Goal: Obtain resource: Obtain resource

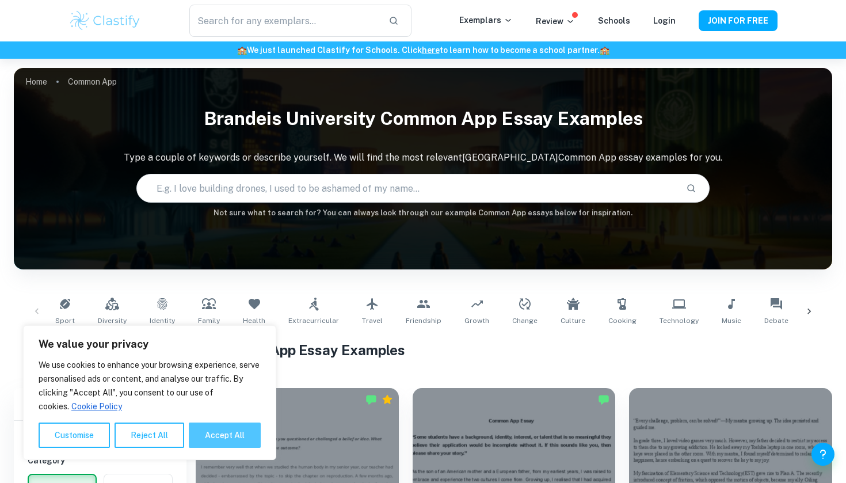
click at [227, 430] on button "Accept All" at bounding box center [225, 435] width 72 height 25
checkbox input "true"
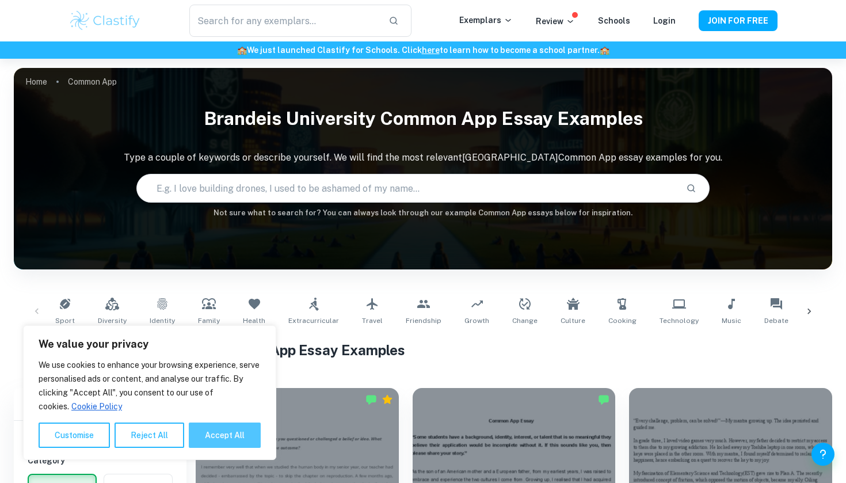
checkbox input "true"
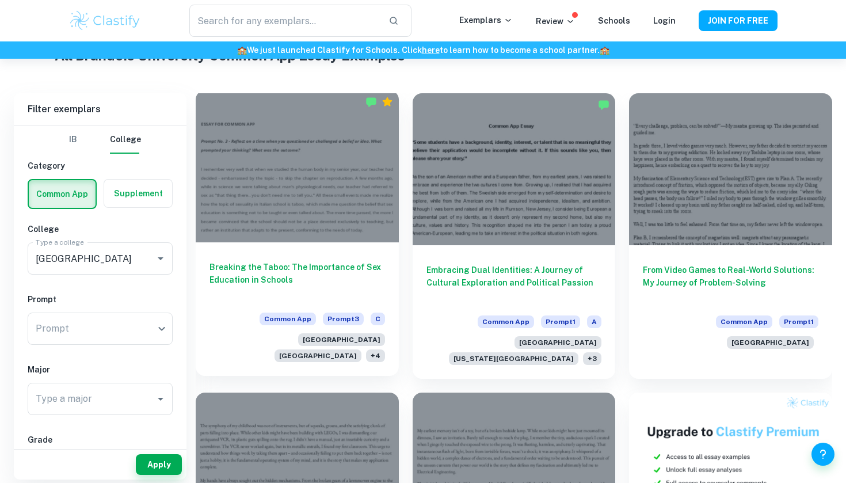
scroll to position [297, 0]
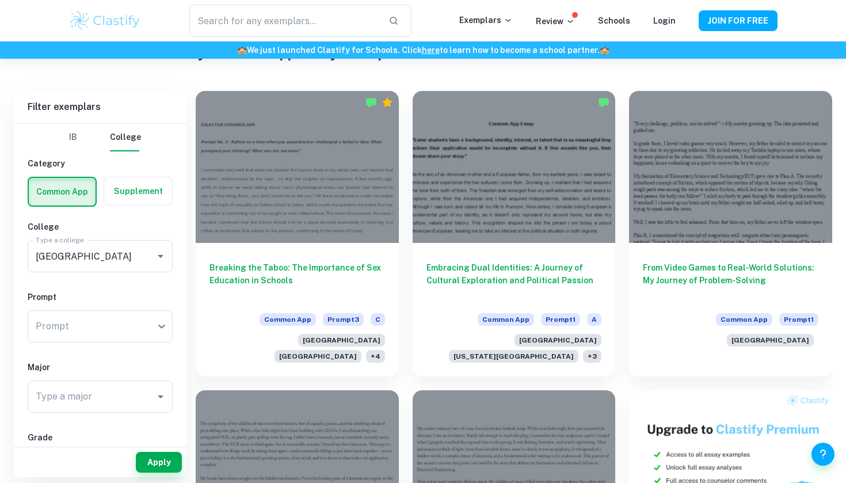
click at [137, 199] on label "button" at bounding box center [138, 191] width 68 height 28
click at [0, 0] on input "radio" at bounding box center [0, 0] width 0 height 0
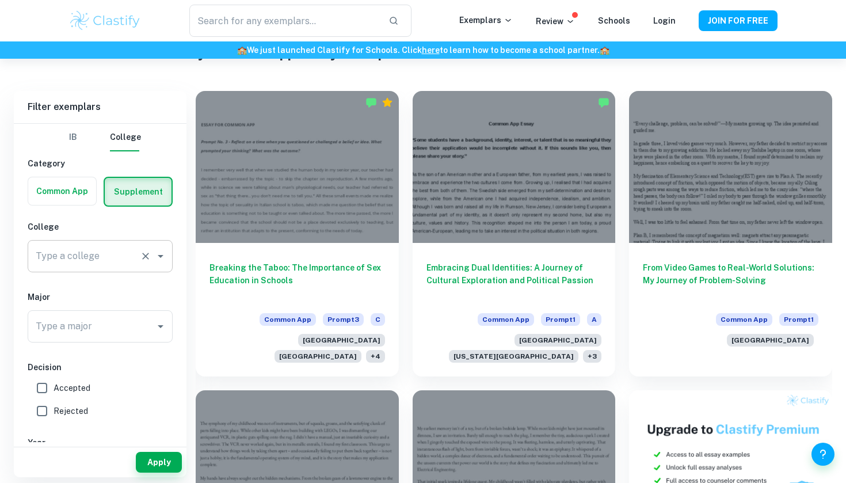
click at [132, 258] on input "Type a college" at bounding box center [84, 256] width 102 height 22
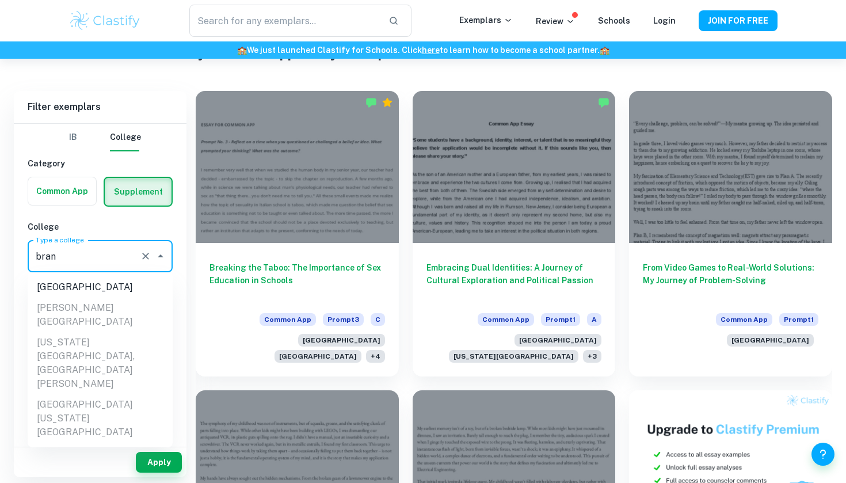
click at [107, 285] on li "[GEOGRAPHIC_DATA]" at bounding box center [100, 287] width 145 height 21
type input "[GEOGRAPHIC_DATA]"
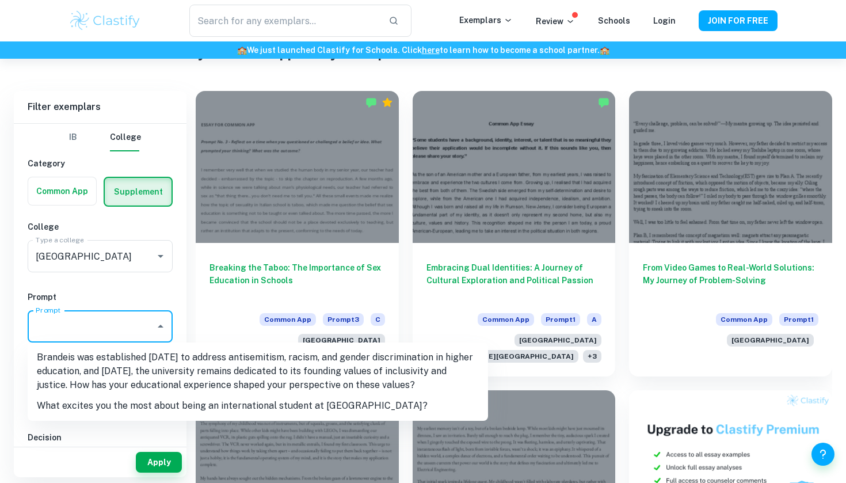
click at [93, 332] on input "Prompt" at bounding box center [91, 326] width 117 height 22
click at [154, 285] on div "IB College Category Common App Supplement College Type a college Brandeis Unive…" at bounding box center [100, 404] width 173 height 560
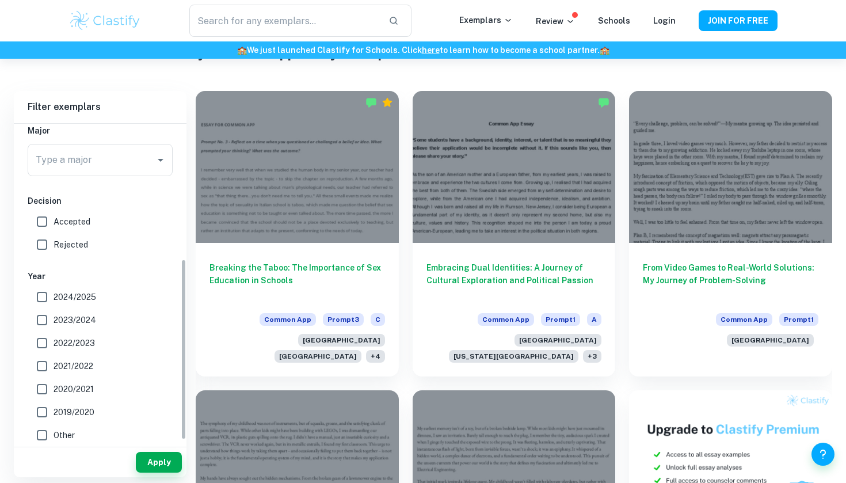
scroll to position [237, 0]
click at [161, 462] on button "Apply" at bounding box center [159, 462] width 46 height 21
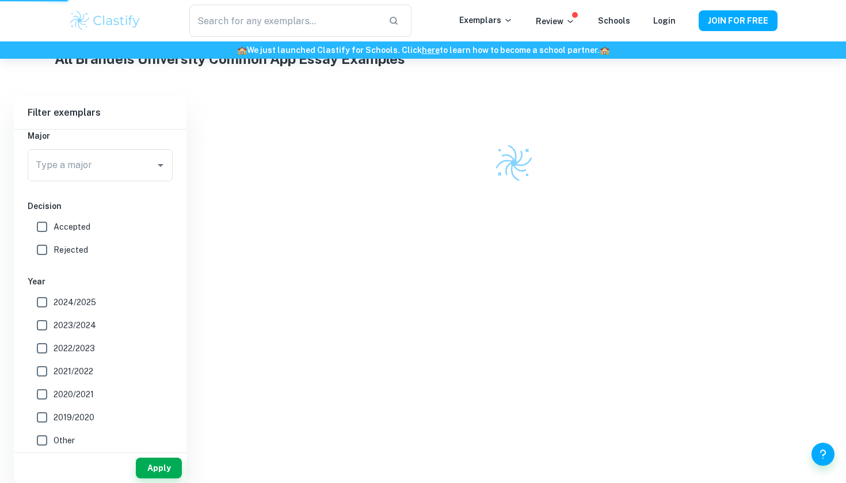
scroll to position [239, 0]
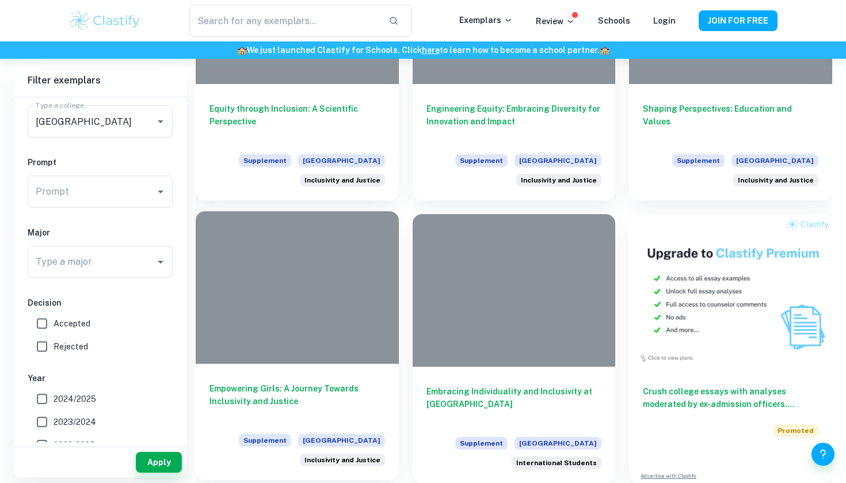
scroll to position [400, 0]
